Goal: Information Seeking & Learning: Learn about a topic

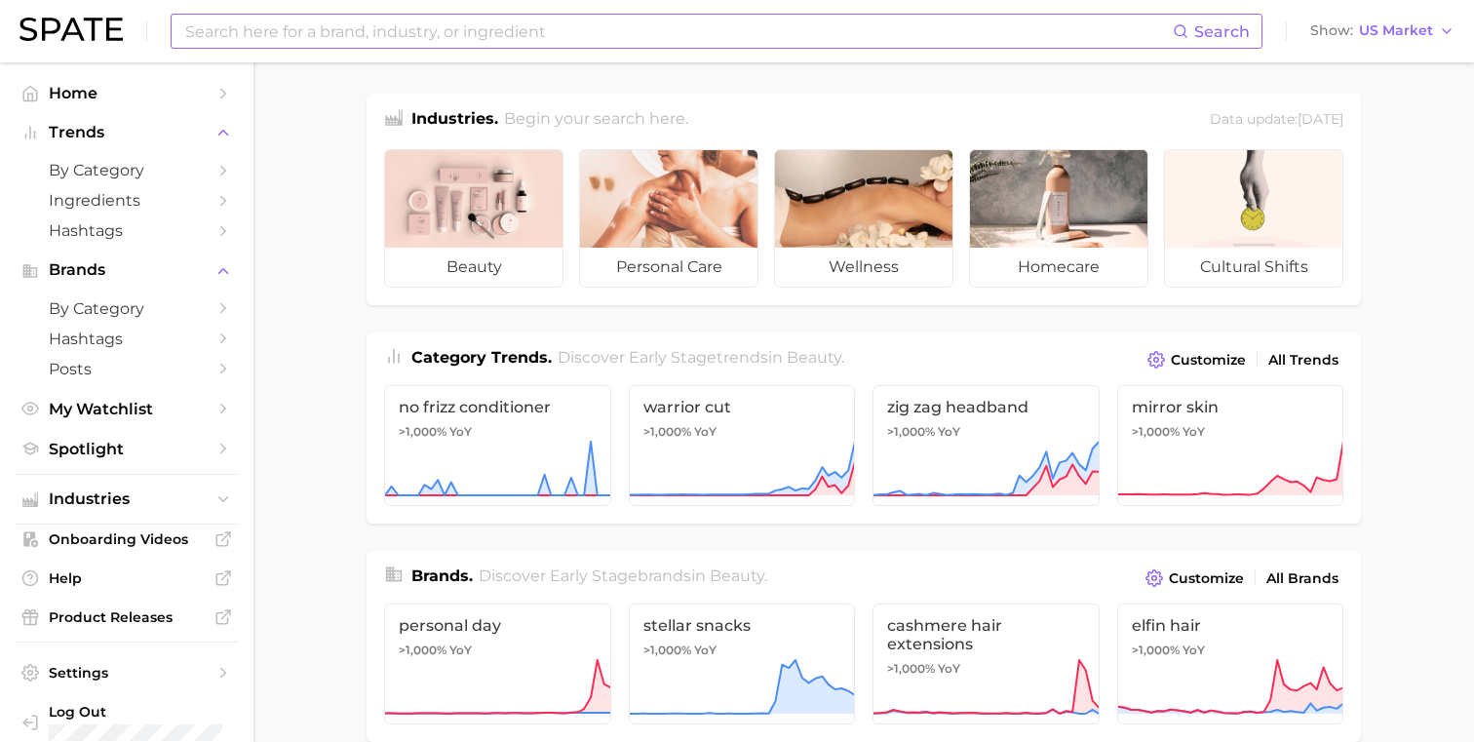
click at [446, 41] on input at bounding box center [677, 31] width 989 height 33
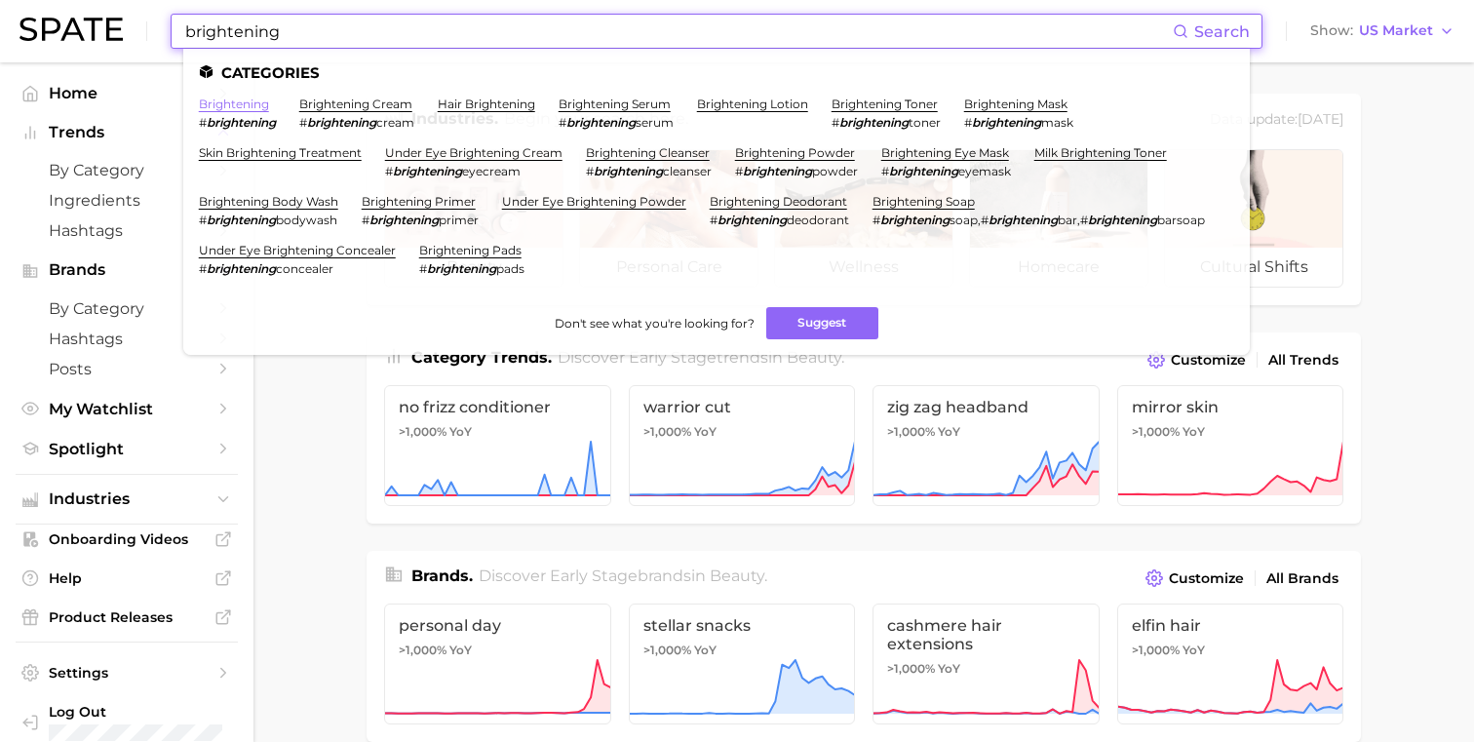
type input "brightening"
click at [251, 109] on link "brightening" at bounding box center [234, 103] width 70 height 15
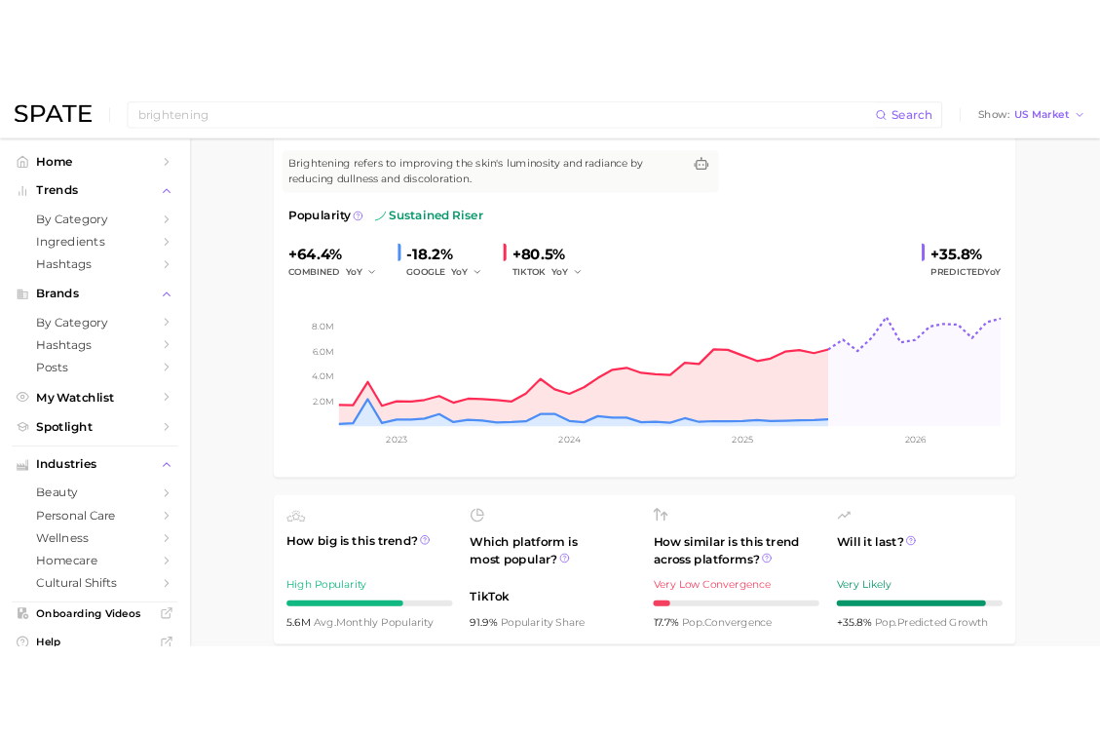
scroll to position [172, 0]
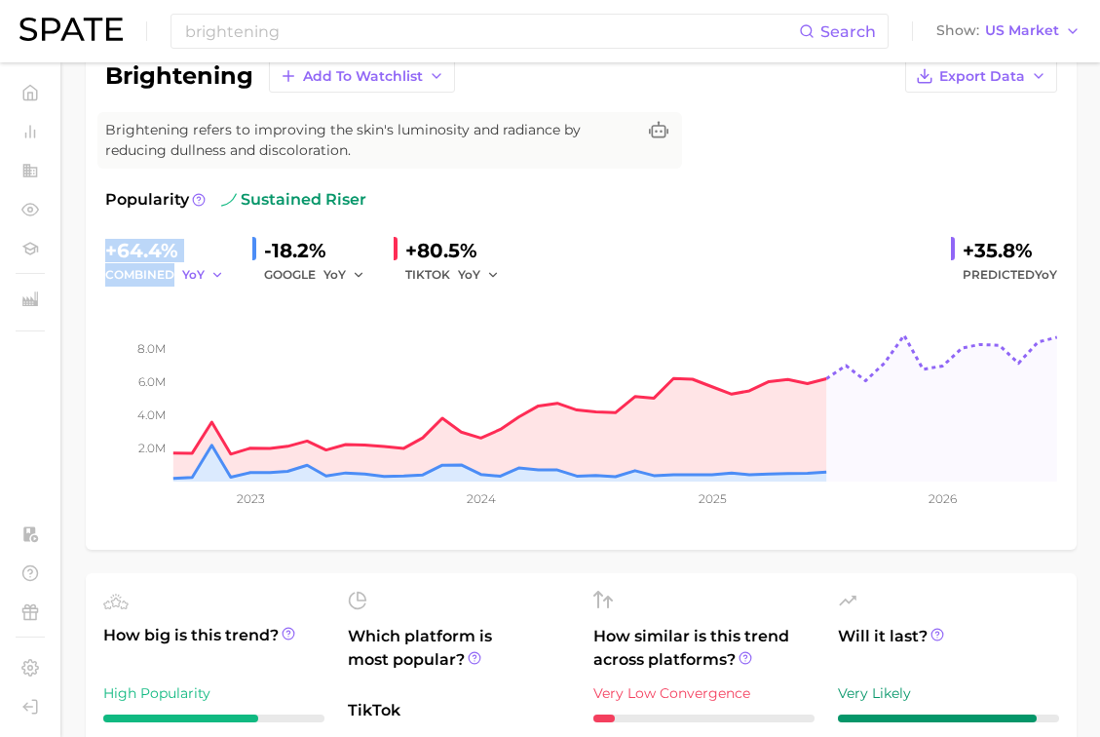
drag, startPoint x: 107, startPoint y: 250, endPoint x: 206, endPoint y: 275, distance: 101.4
click at [206, 275] on div "+64.4% combined YoY" at bounding box center [171, 261] width 132 height 52
